Goal: Find specific page/section: Find specific page/section

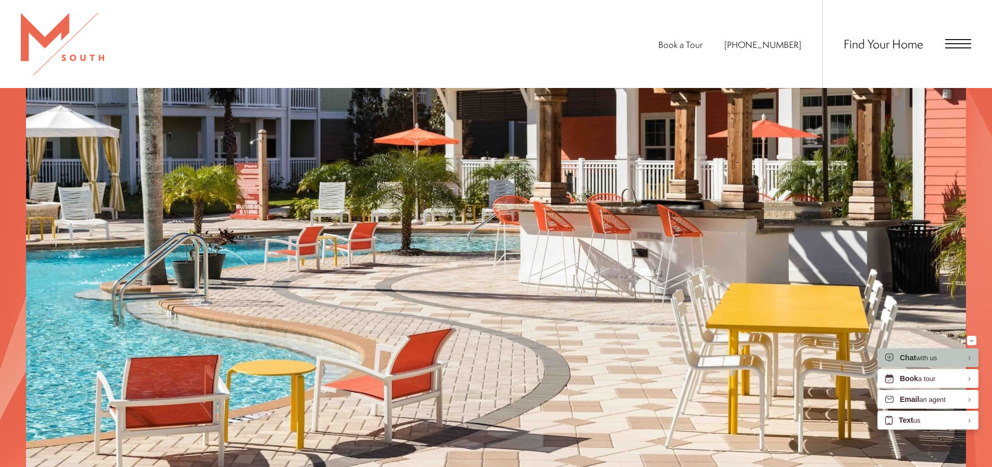
scroll to position [1715, 0]
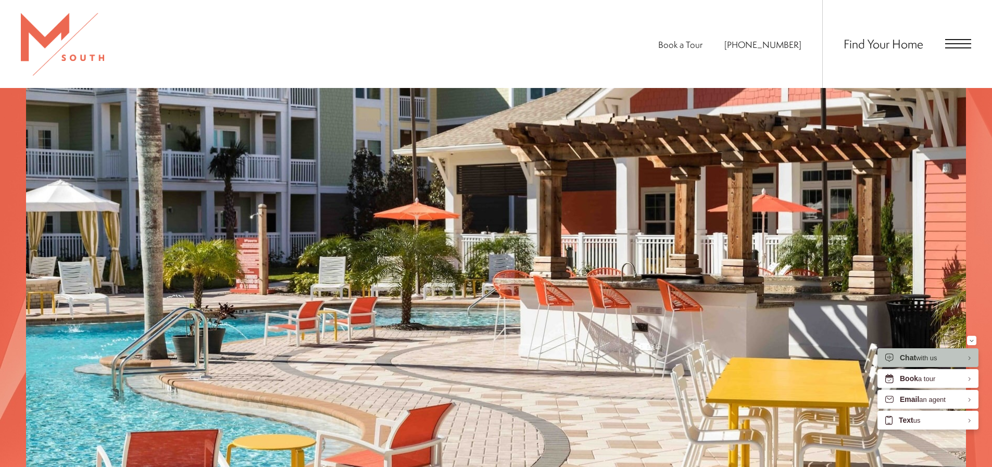
click at [955, 47] on span "Open Menu" at bounding box center [958, 43] width 26 height 9
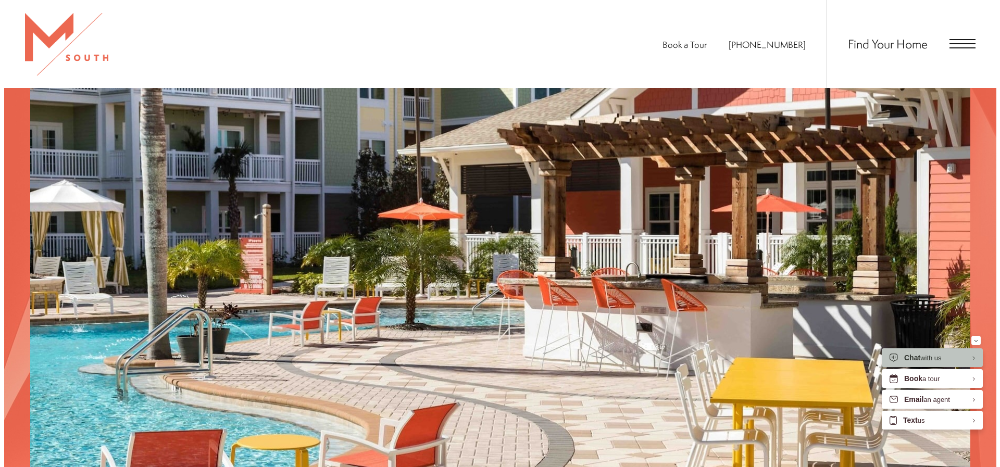
scroll to position [0, 0]
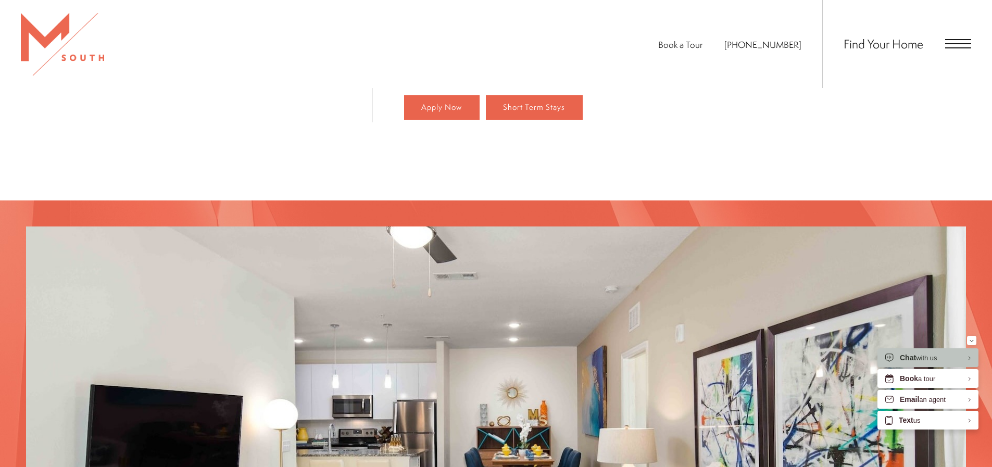
scroll to position [833, 0]
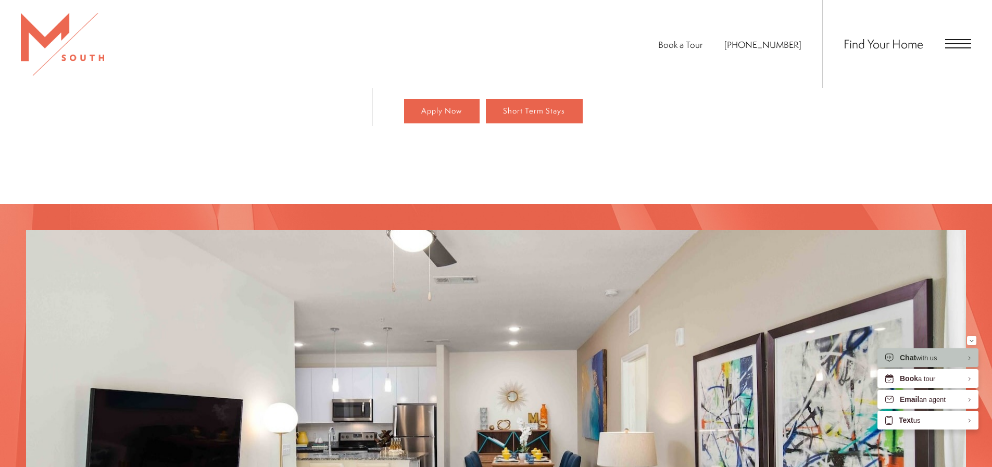
click at [953, 46] on span "Open Menu" at bounding box center [958, 43] width 26 height 9
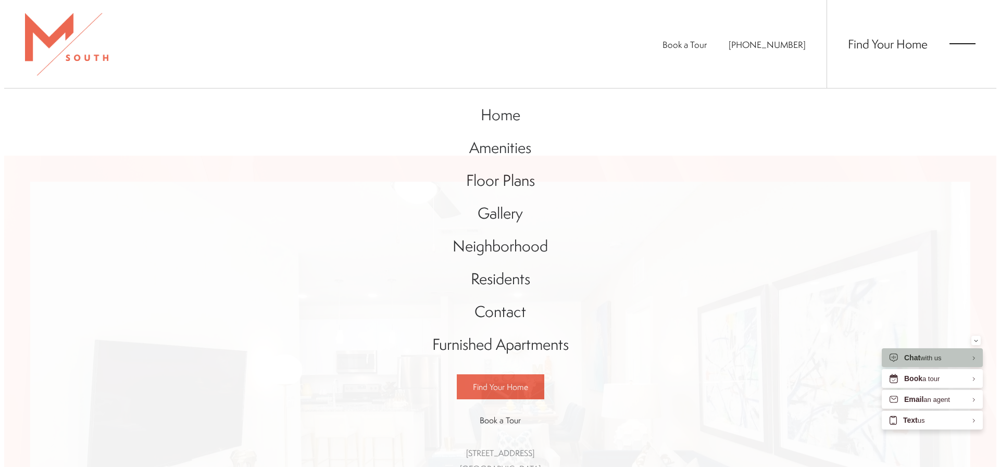
scroll to position [0, 0]
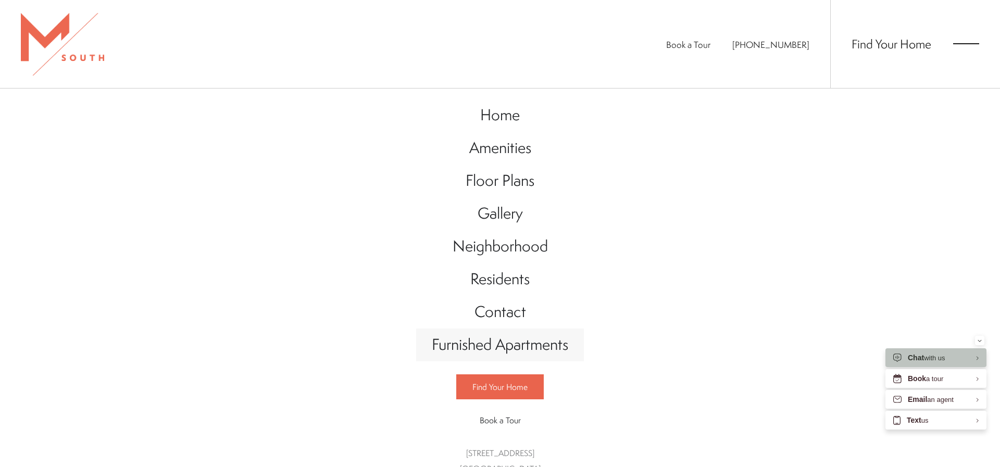
click at [501, 346] on span "Furnished Apartments" at bounding box center [500, 344] width 136 height 21
